Goal: Task Accomplishment & Management: Manage account settings

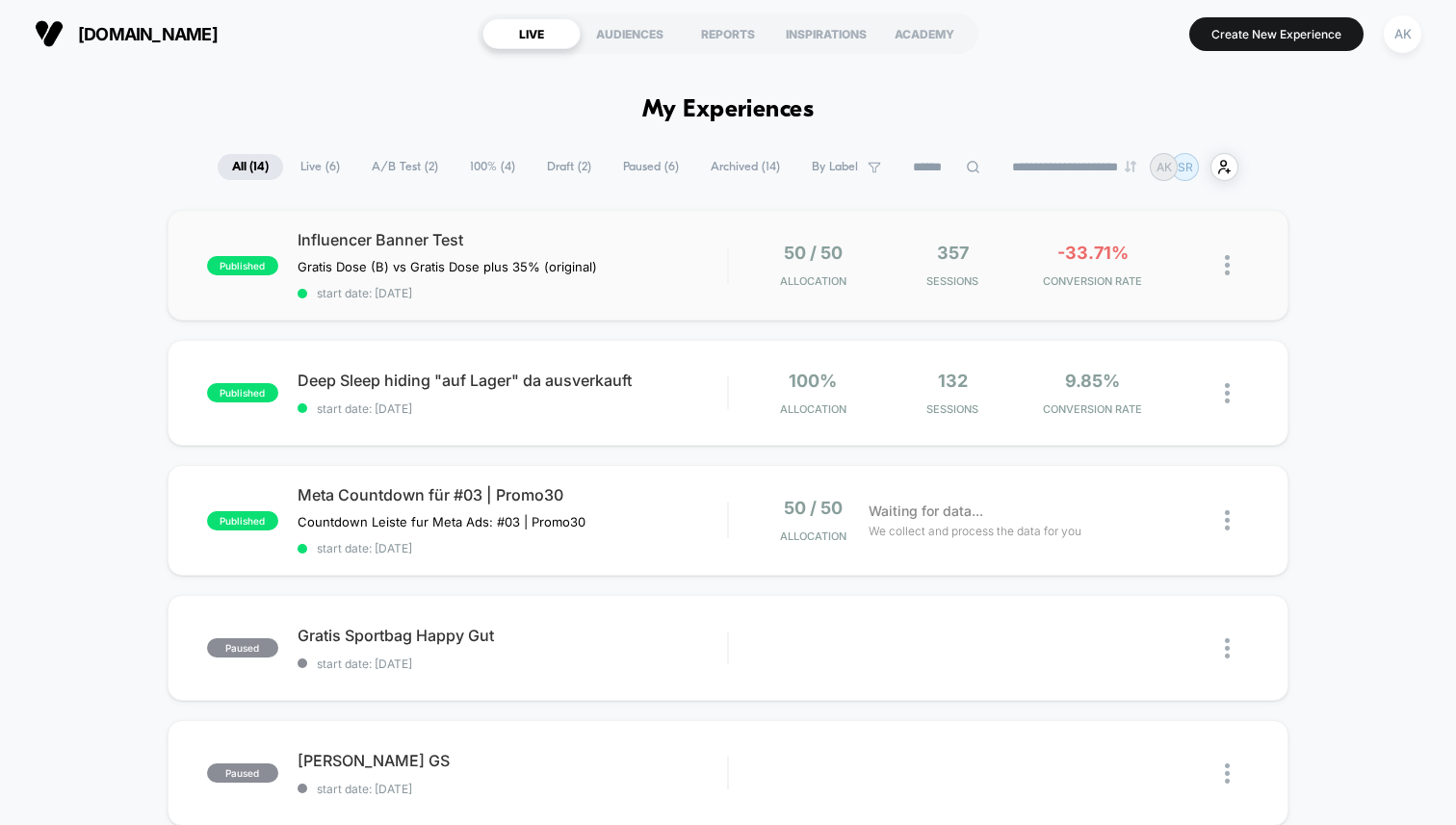
click at [547, 307] on div "published Influencer Banner Test Gratis Dose (B) vs Gratis Dose plus 35% (origi…" at bounding box center [728, 265] width 1120 height 111
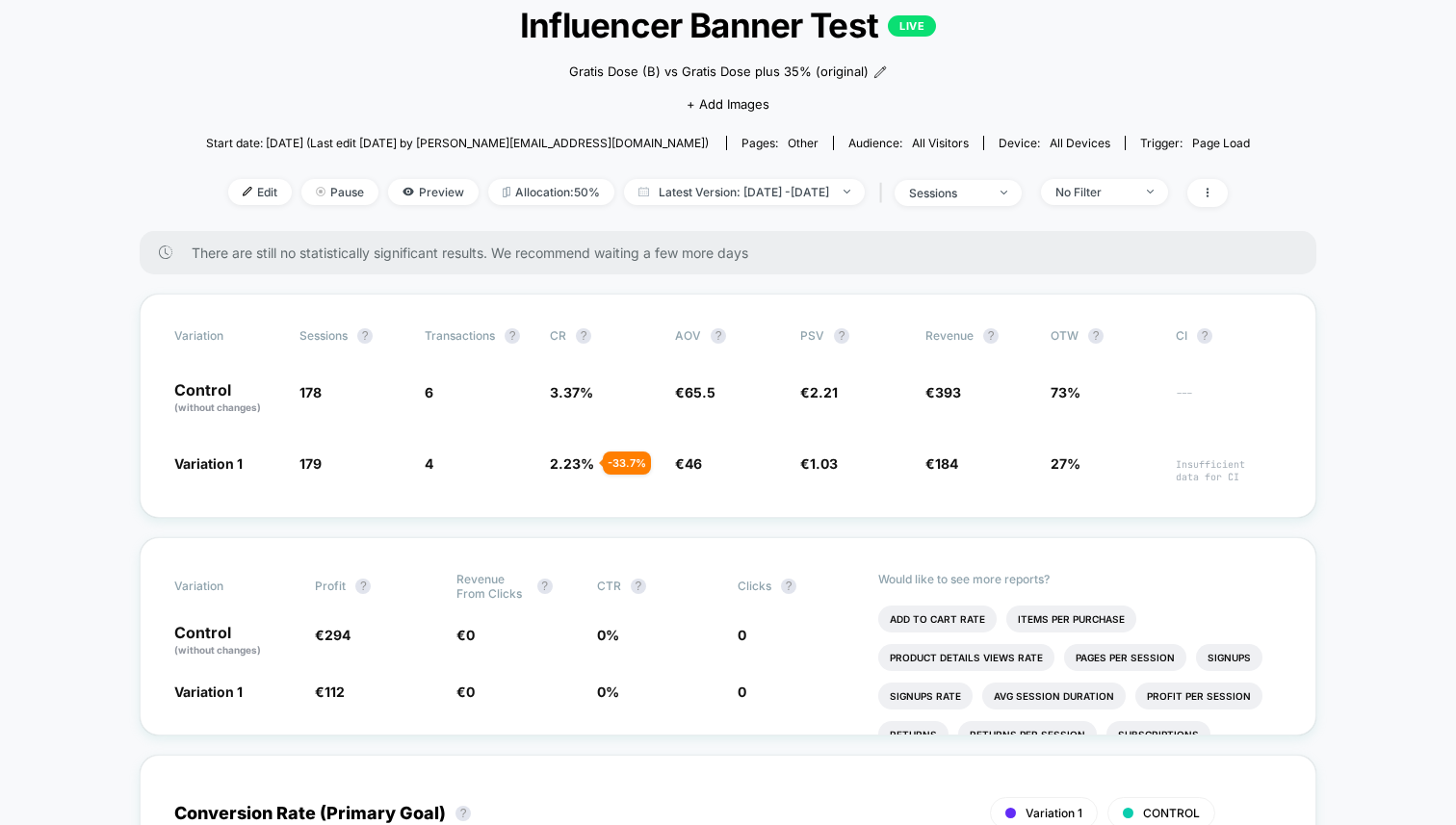
scroll to position [116, 0]
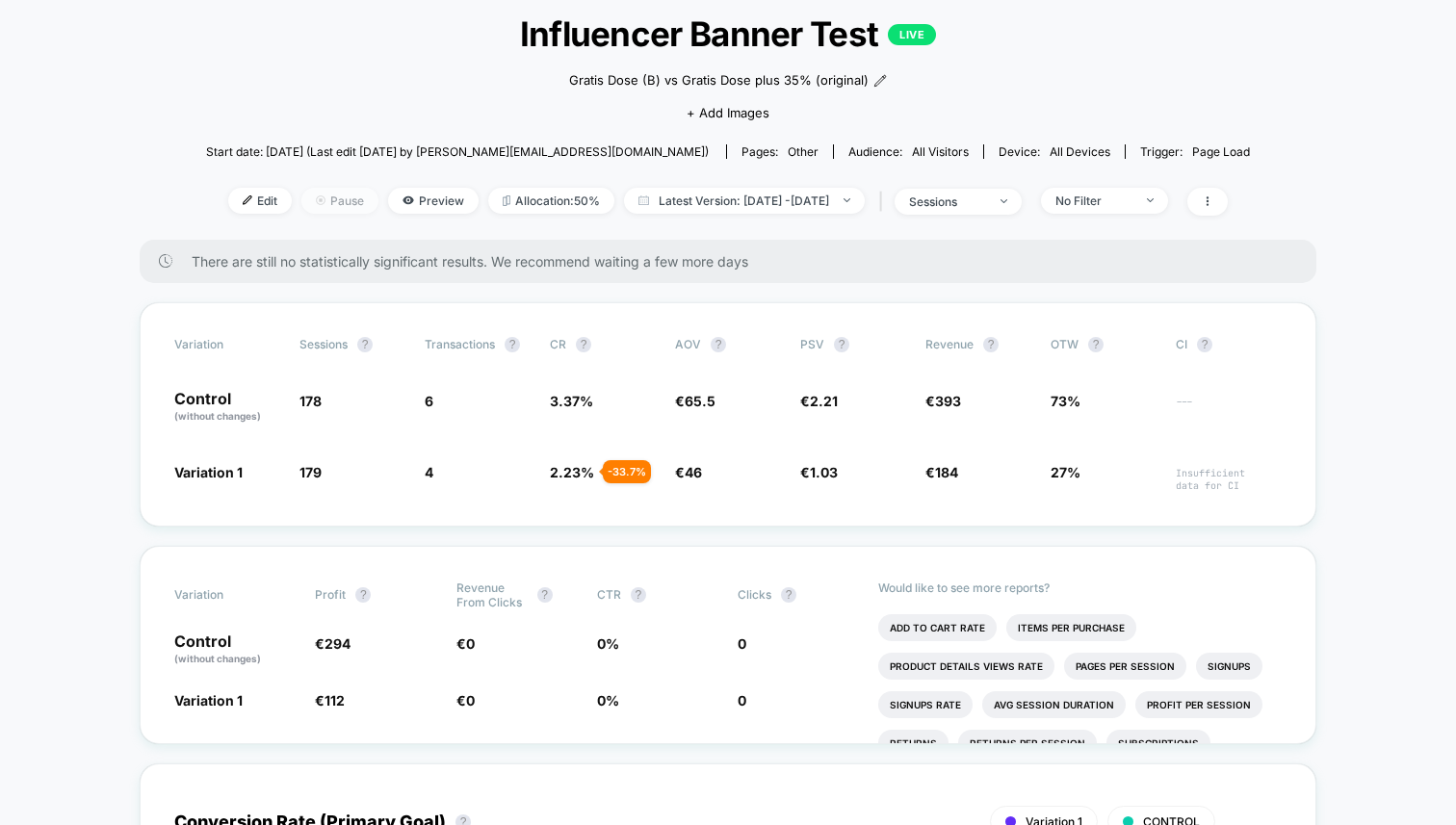
click at [301, 206] on span "Pause" at bounding box center [339, 200] width 77 height 26
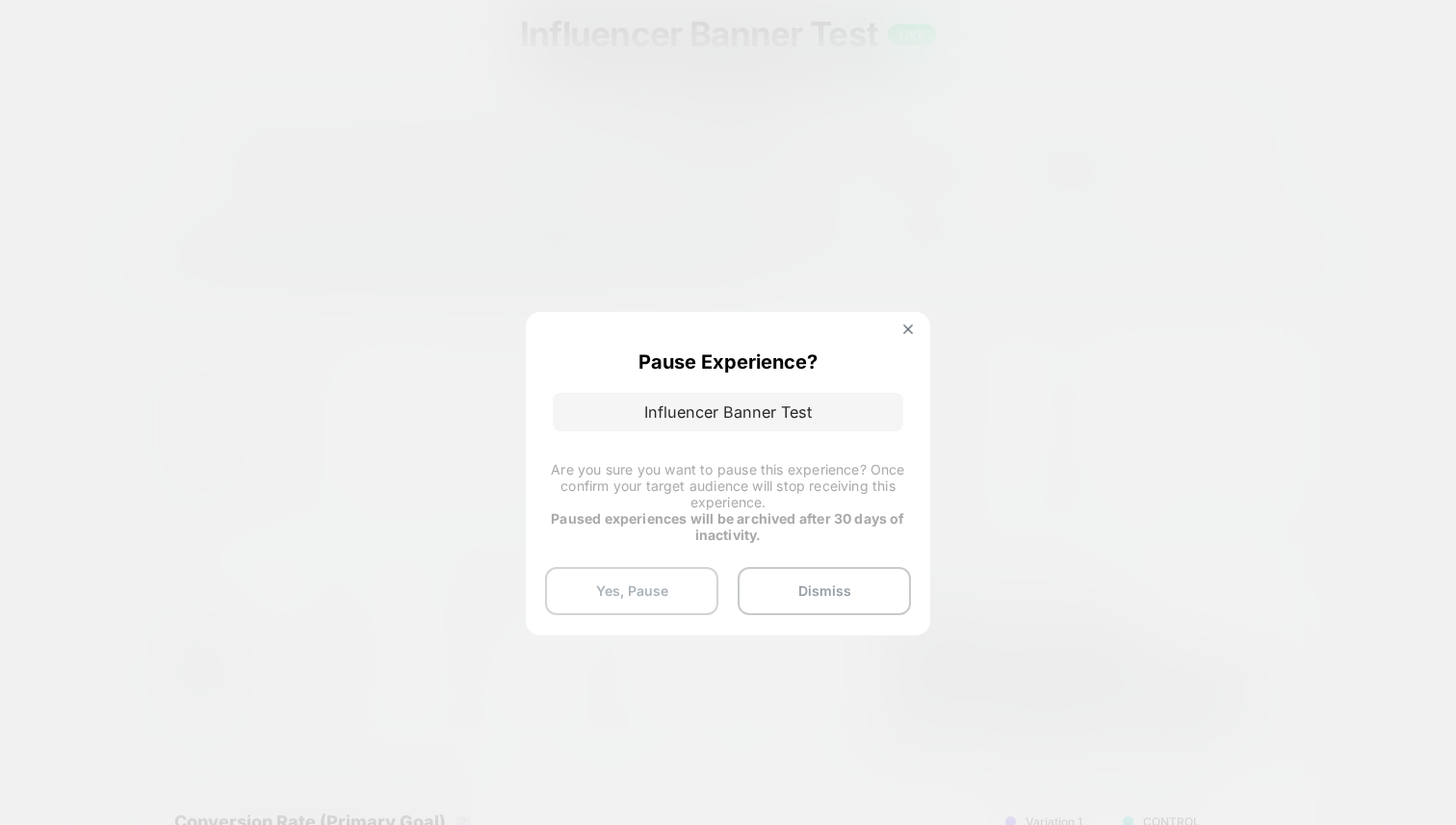
click at [674, 585] on button "Yes, Pause" at bounding box center [631, 591] width 174 height 48
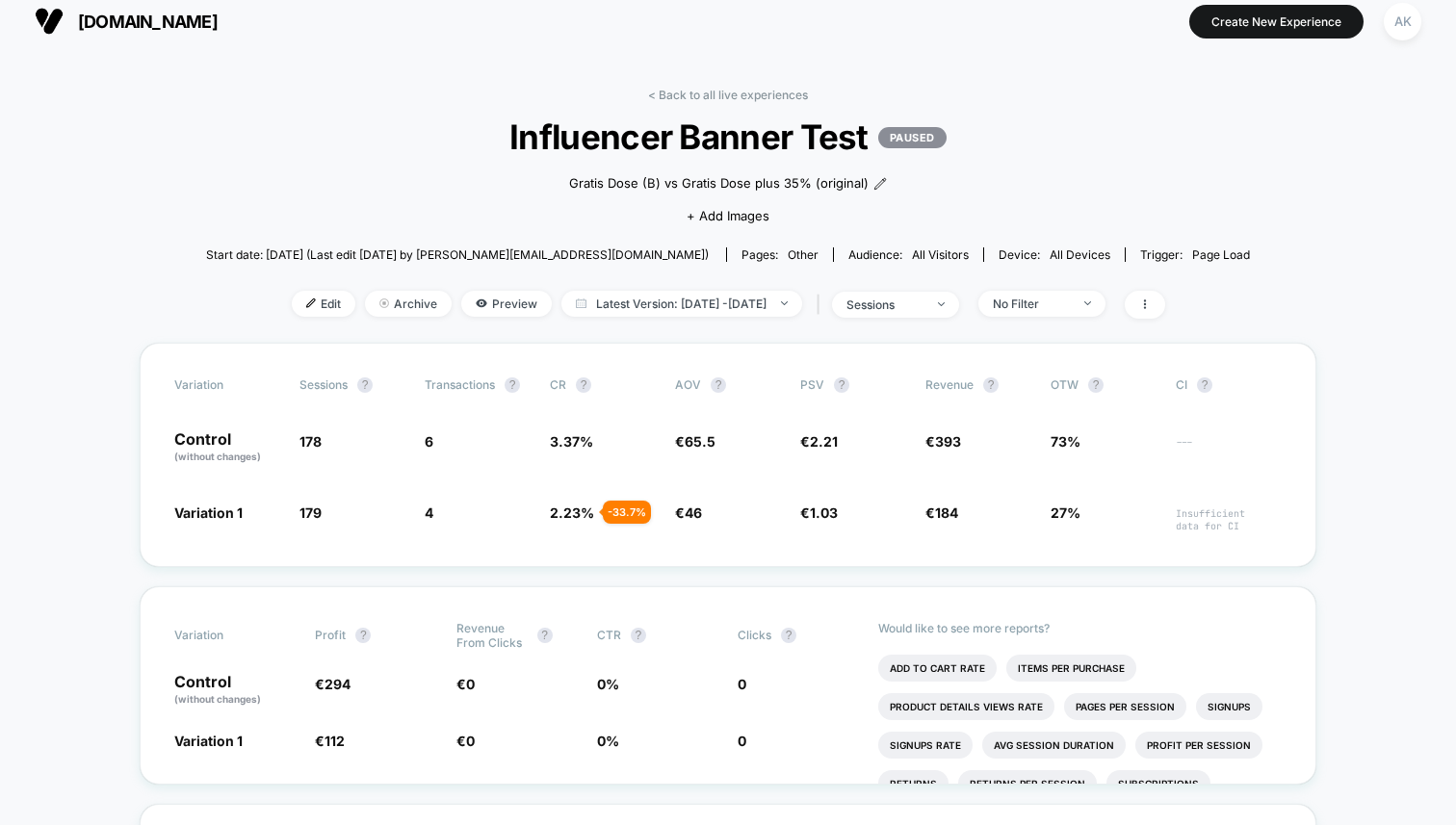
scroll to position [0, 0]
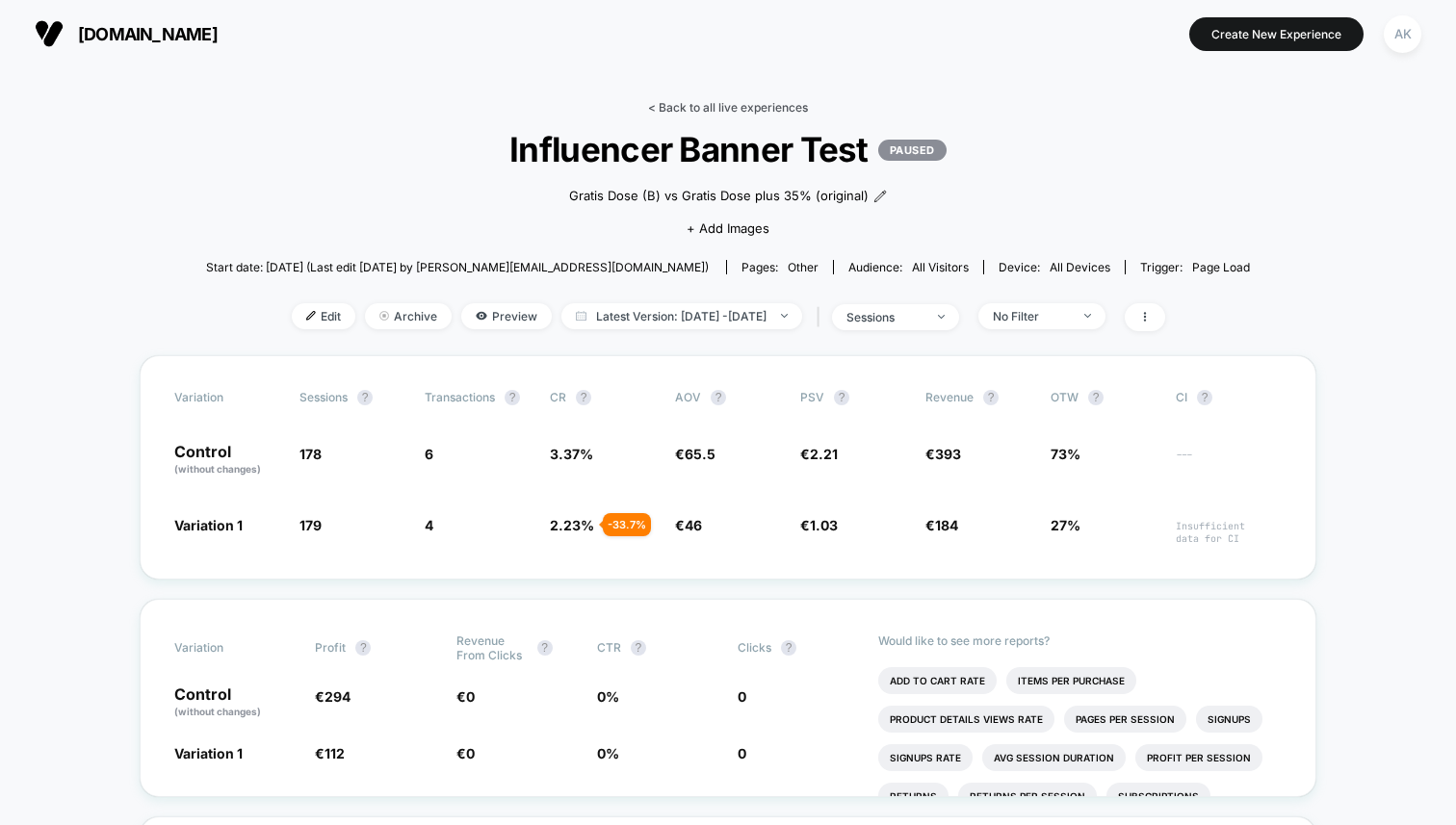
click at [695, 101] on link "< Back to all live experiences" at bounding box center [727, 107] width 160 height 15
